Goal: Task Accomplishment & Management: Use online tool/utility

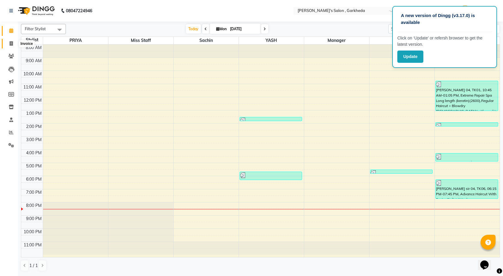
click at [11, 43] on icon at bounding box center [11, 43] width 3 height 4
select select "7062"
select select "service"
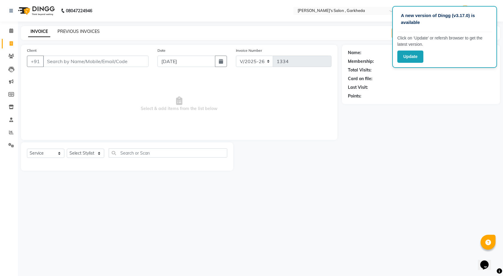
click at [84, 31] on link "PREVIOUS INVOICES" at bounding box center [78, 31] width 42 height 5
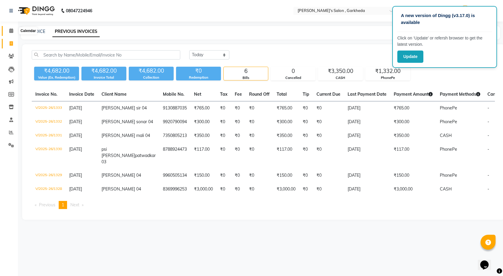
click at [9, 29] on icon at bounding box center [11, 30] width 4 height 4
